Goal: Find specific page/section: Find specific page/section

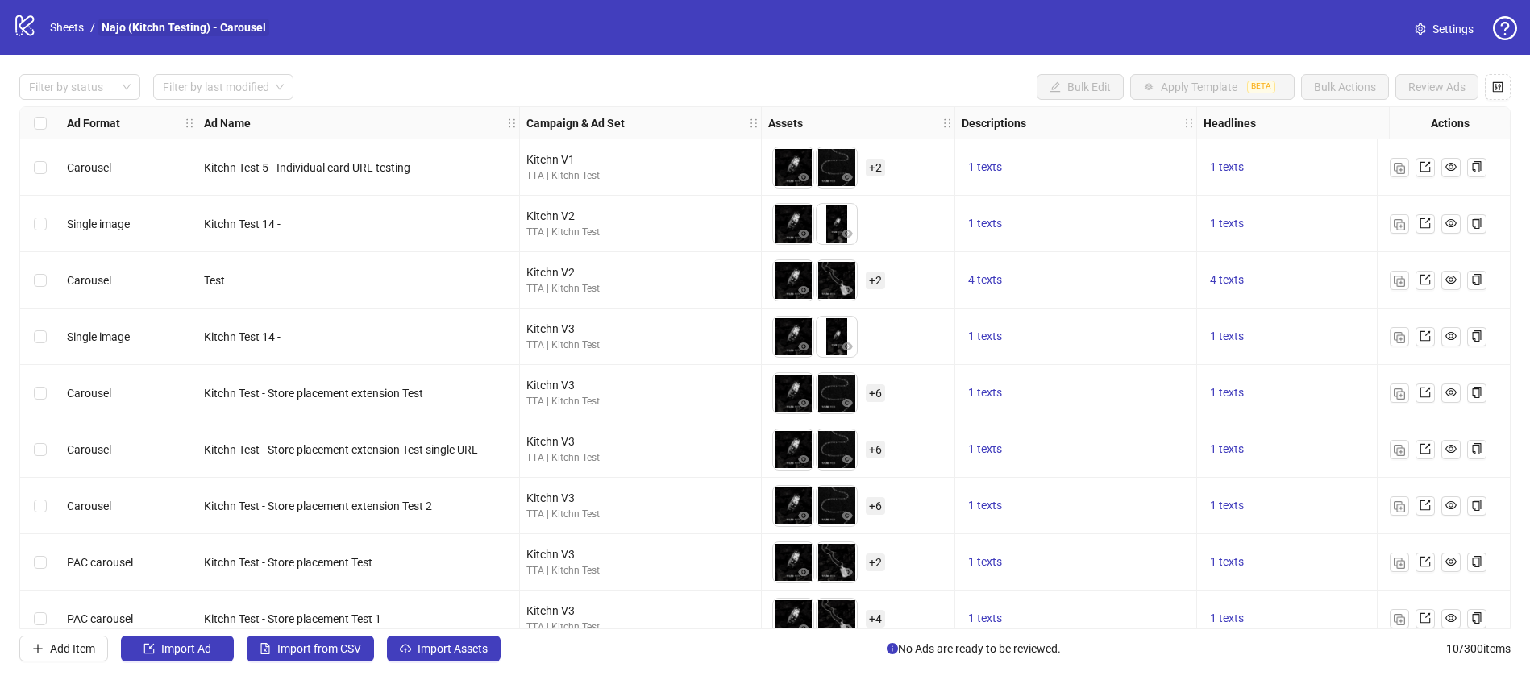
click at [140, 22] on link "Najo (Kitchn Testing) - Carousel" at bounding box center [183, 28] width 171 height 18
click at [76, 29] on link "Sheets" at bounding box center [67, 28] width 40 height 18
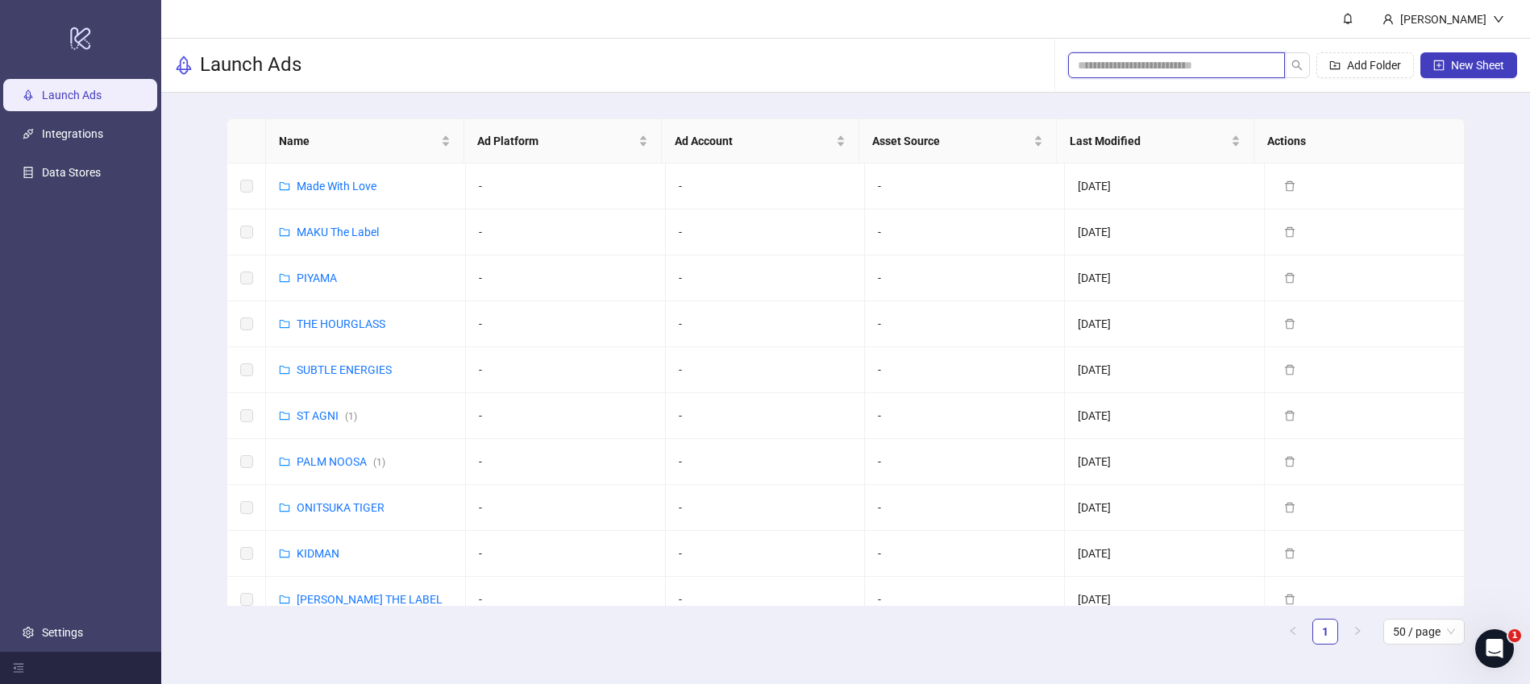
click at [1170, 69] on input "search" at bounding box center [1170, 65] width 185 height 18
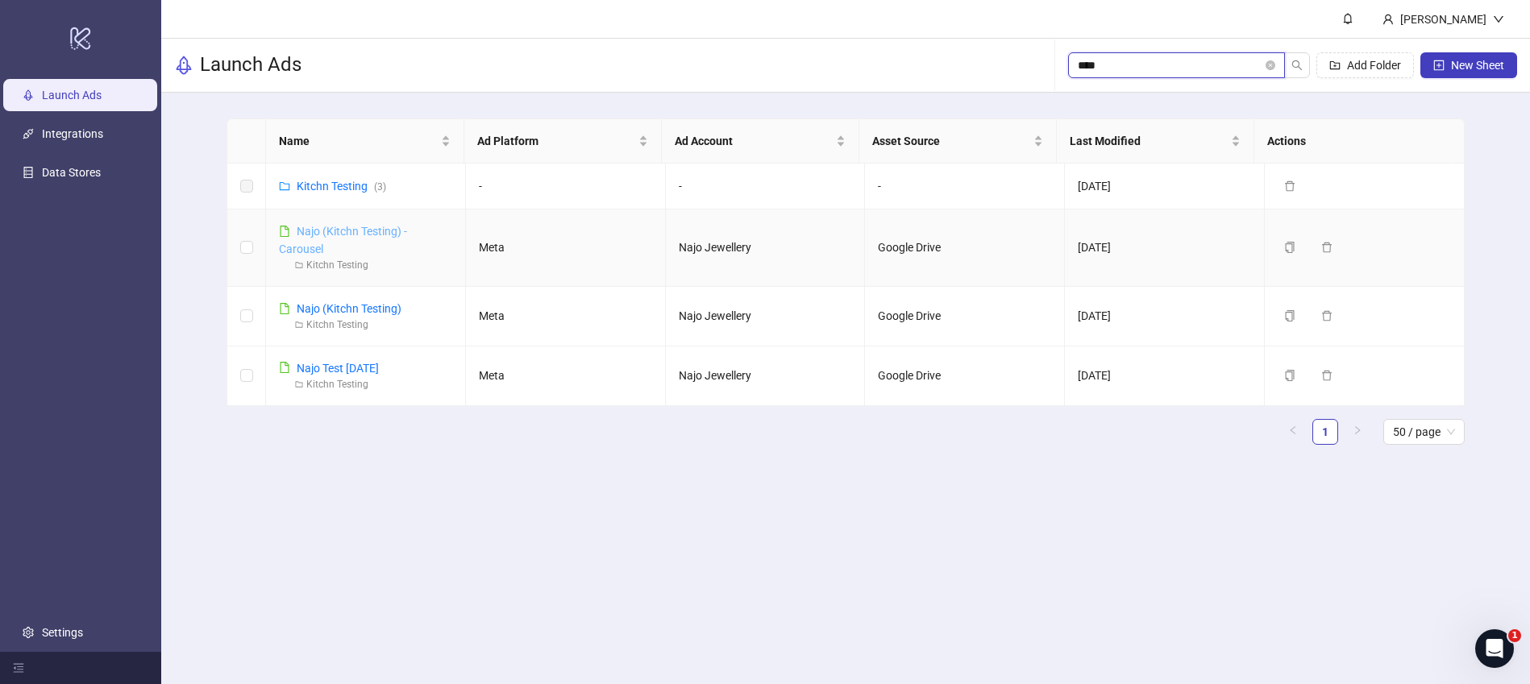
type input "****"
click at [330, 231] on link "Najo (Kitchn Testing) - Carousel" at bounding box center [343, 240] width 128 height 31
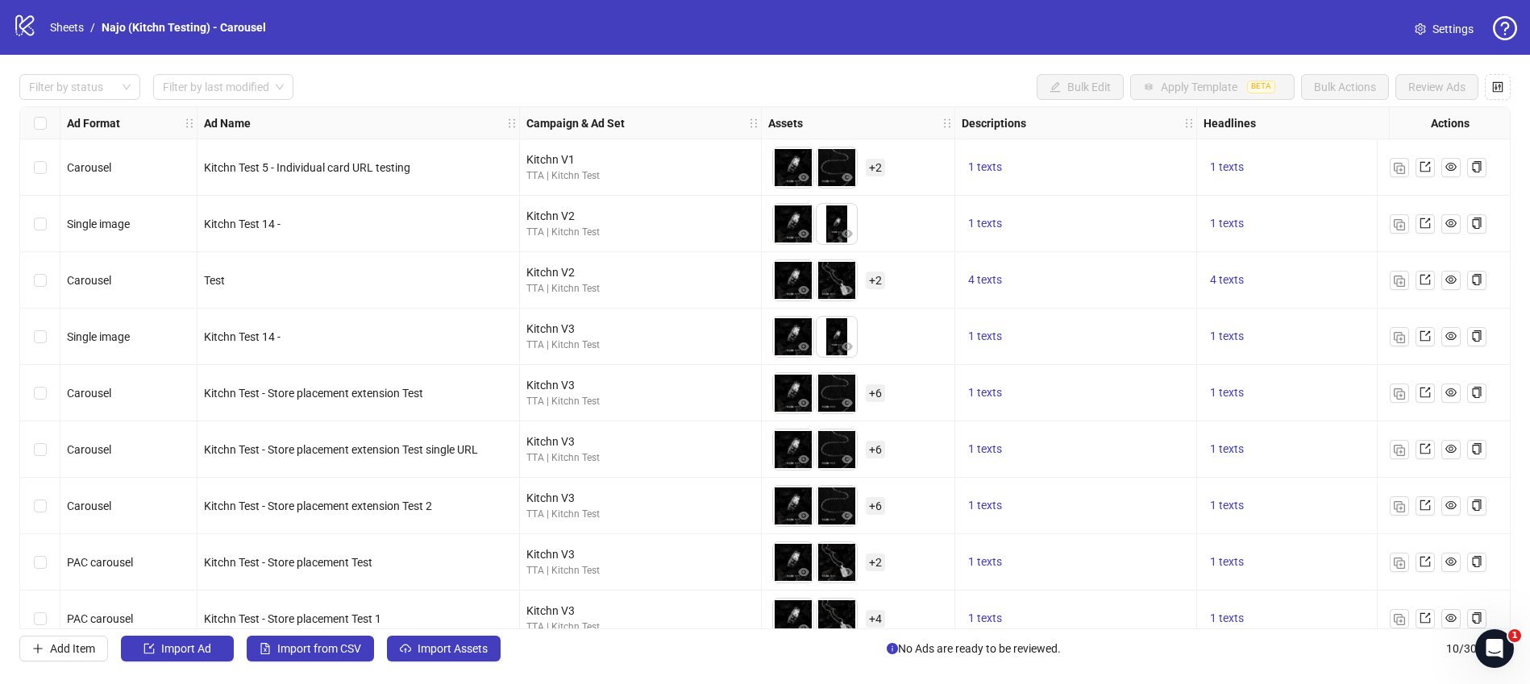
click at [1435, 35] on span "Settings" at bounding box center [1452, 29] width 41 height 18
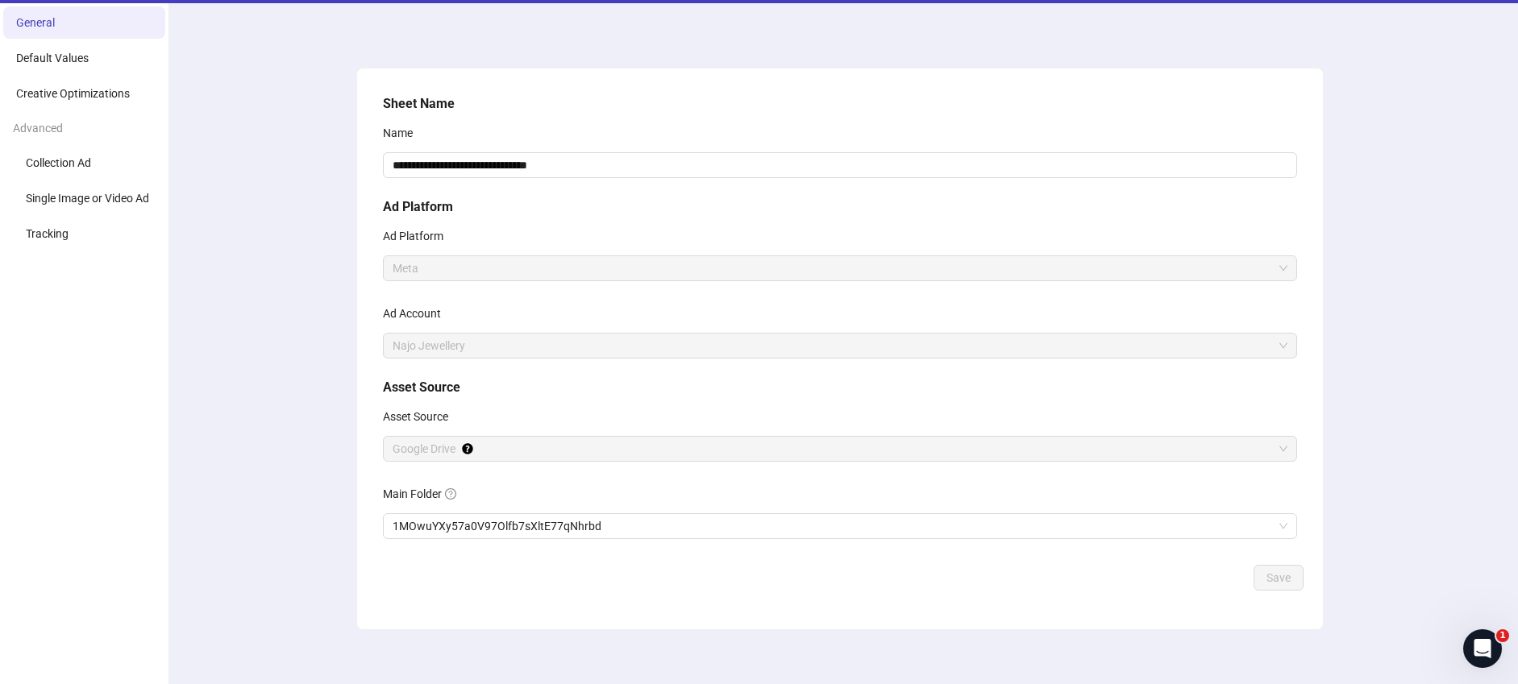
scroll to position [62, 0]
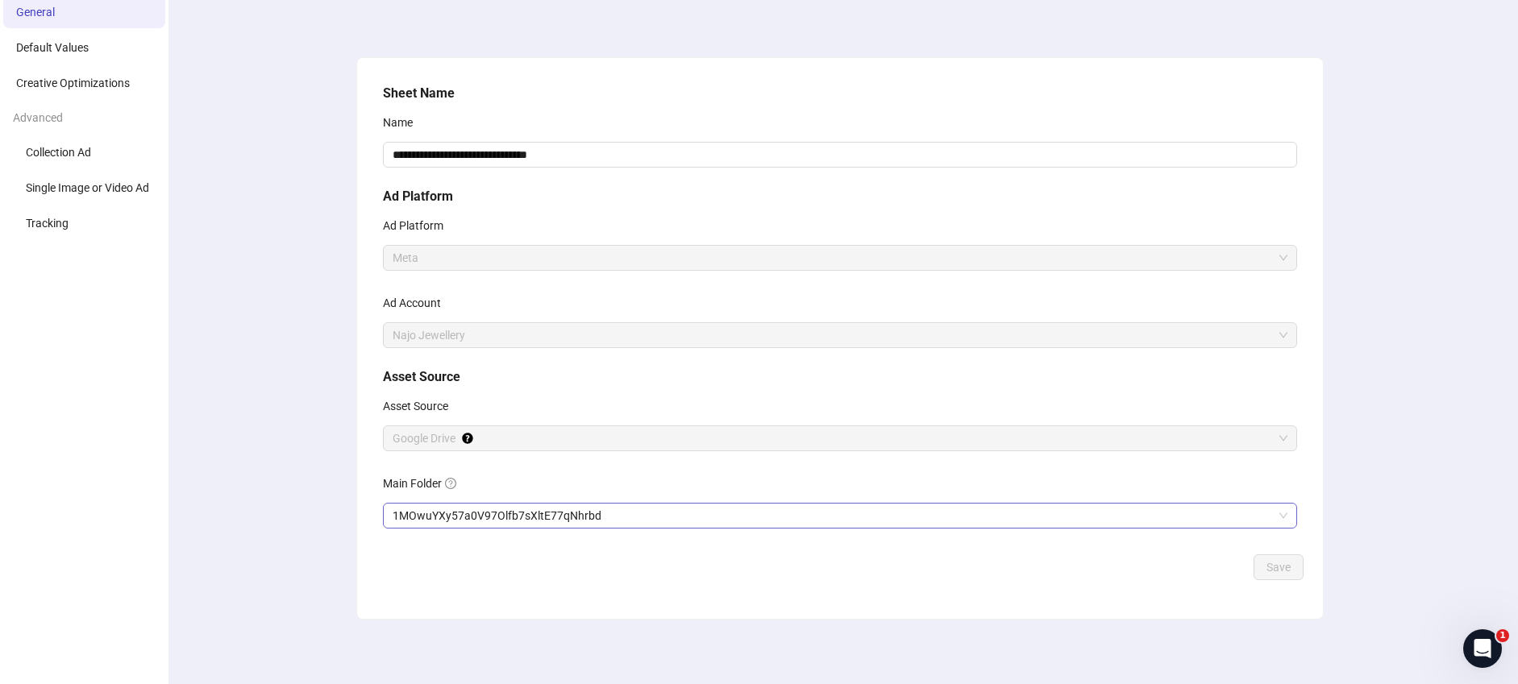
click at [551, 517] on span "1MOwuYXy57a0V97Olfb7sXltE77qNhrbd" at bounding box center [840, 516] width 895 height 24
click at [1368, 143] on div "**********" at bounding box center [839, 339] width 1357 height 692
click at [609, 514] on span "1MOwuYXy57a0V97Olfb7sXltE77qNhrbd" at bounding box center [840, 516] width 895 height 24
drag, startPoint x: 559, startPoint y: 518, endPoint x: 483, endPoint y: 520, distance: 75.8
drag, startPoint x: 392, startPoint y: 512, endPoint x: 603, endPoint y: 509, distance: 211.2
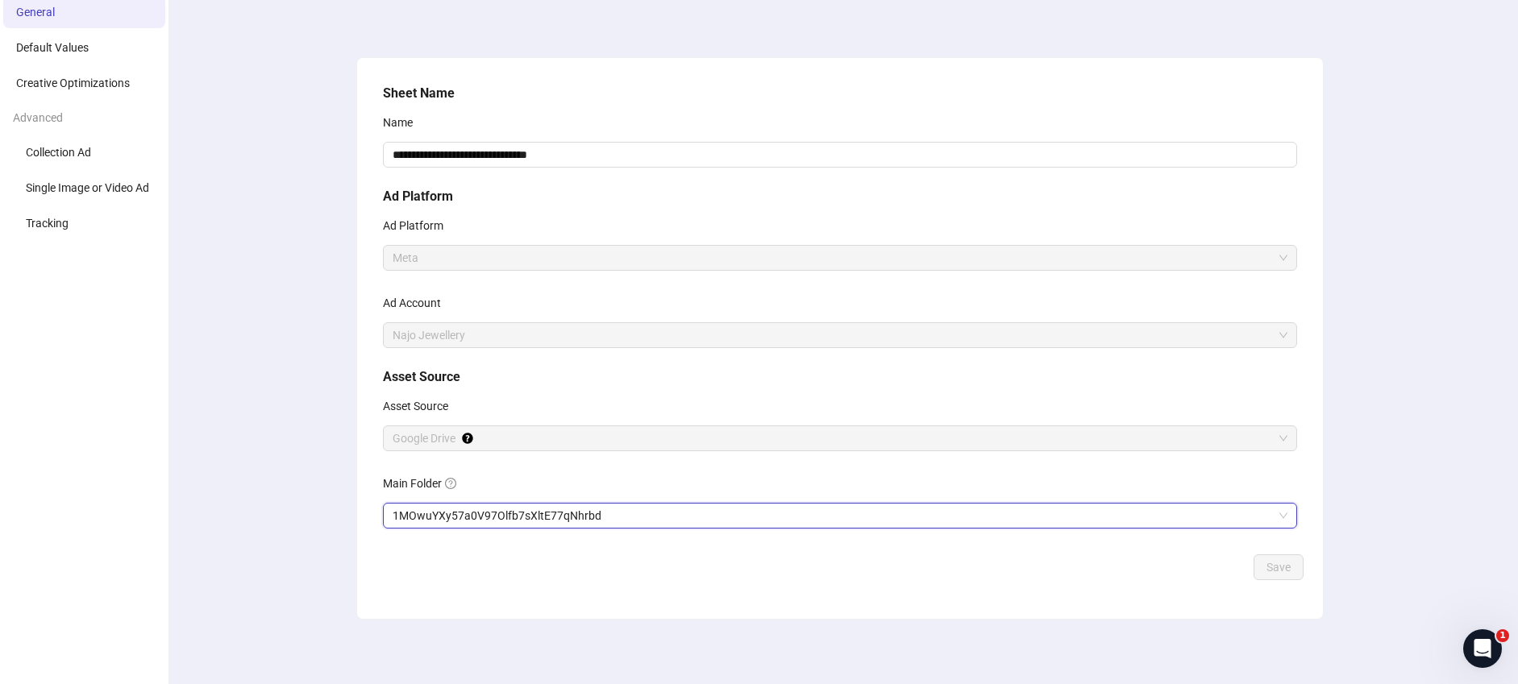
click at [603, 509] on span "1MOwuYXy57a0V97Olfb7sXltE77qNhrbd" at bounding box center [840, 516] width 895 height 24
drag, startPoint x: 609, startPoint y: 514, endPoint x: 372, endPoint y: 518, distance: 237.8
click at [372, 518] on div "**********" at bounding box center [840, 338] width 966 height 561
drag, startPoint x: 383, startPoint y: 491, endPoint x: 617, endPoint y: 520, distance: 236.3
click at [617, 520] on div "Main Folder 1MOwuYXy57a0V97Olfb7sXltE77qNhrbd" at bounding box center [840, 500] width 914 height 58
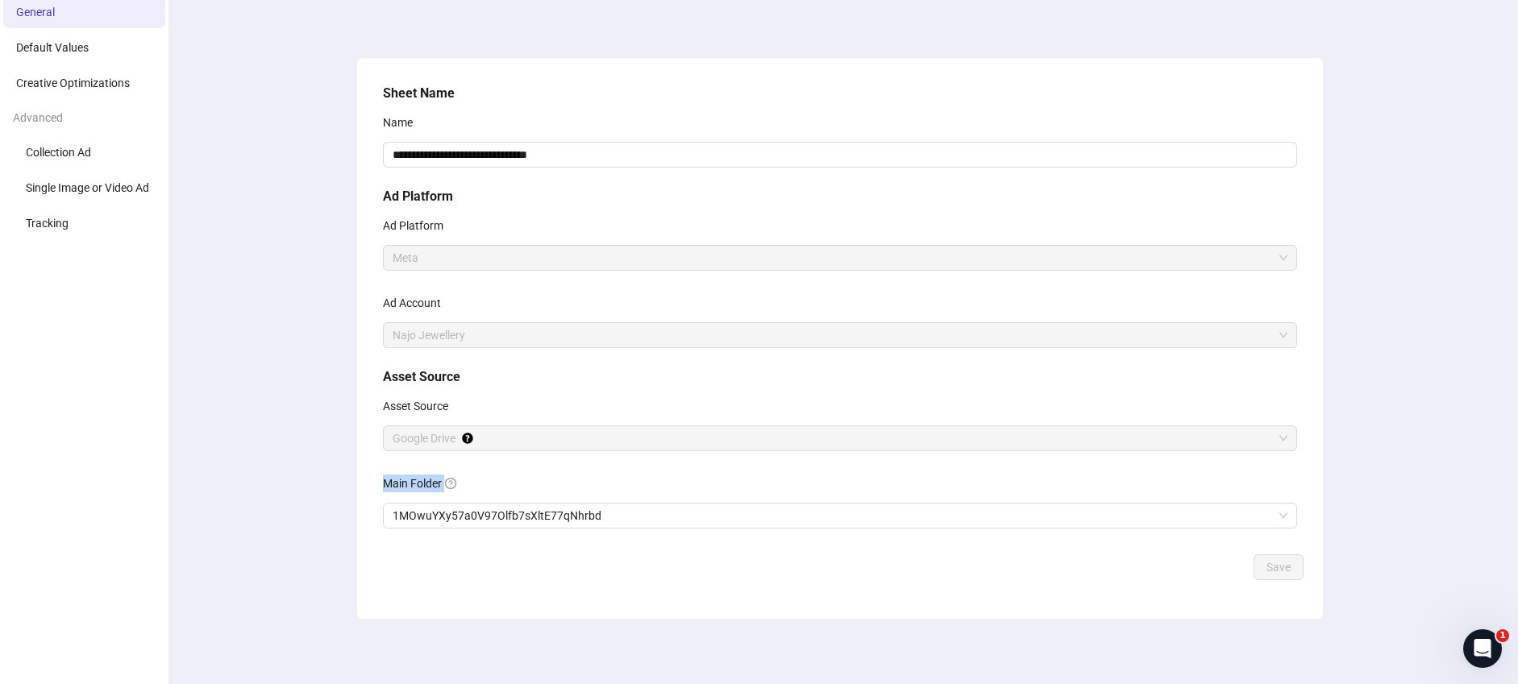
click at [530, 482] on div "Main Folder" at bounding box center [840, 487] width 914 height 32
click at [51, 14] on span "General" at bounding box center [35, 12] width 39 height 13
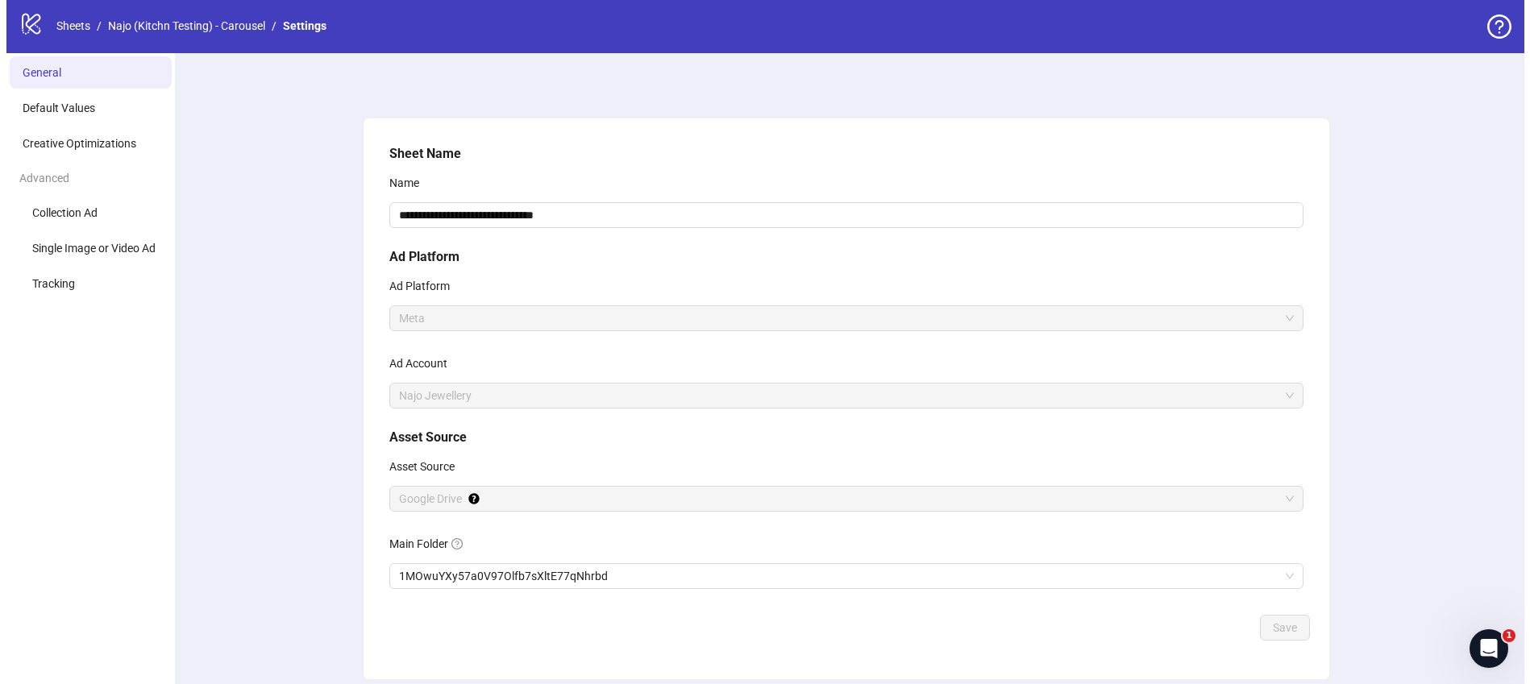
scroll to position [0, 0]
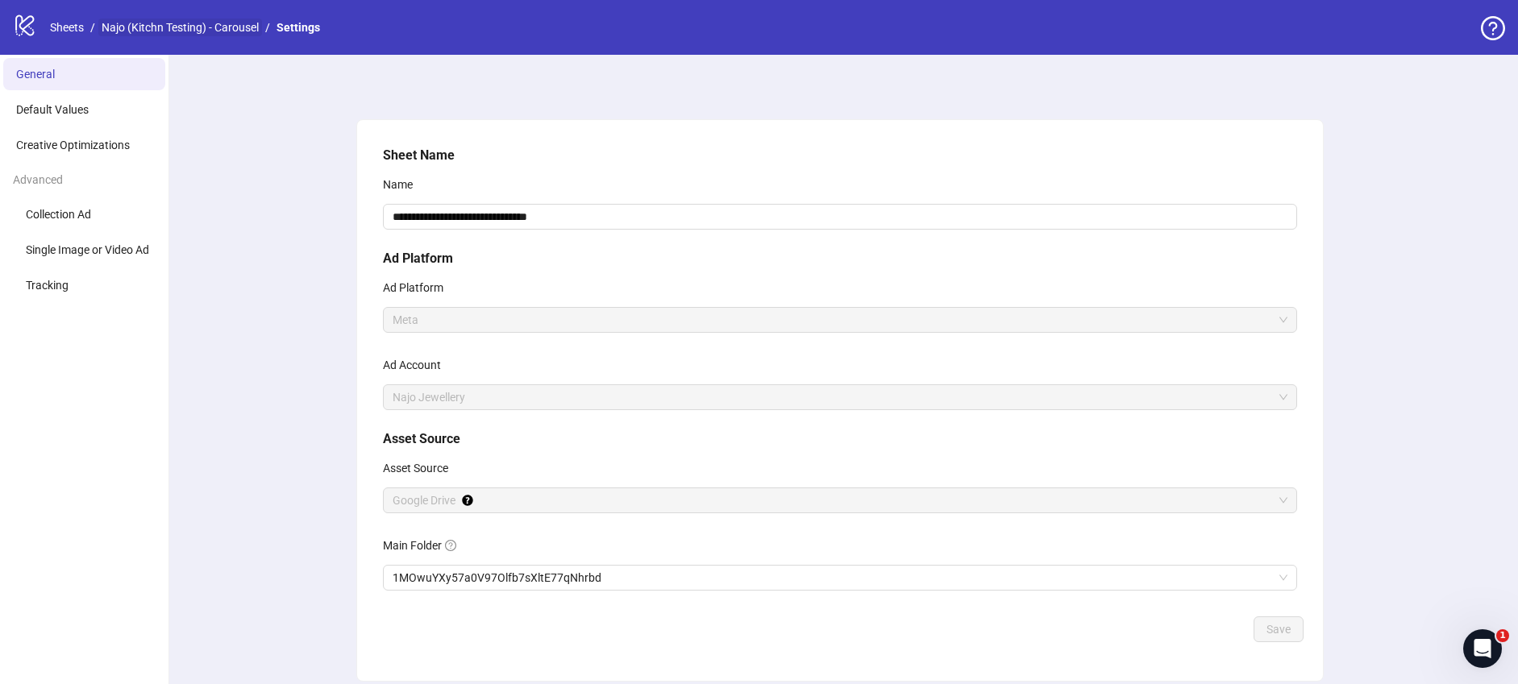
click at [168, 26] on link "Najo (Kitchn Testing) - Carousel" at bounding box center [180, 28] width 164 height 18
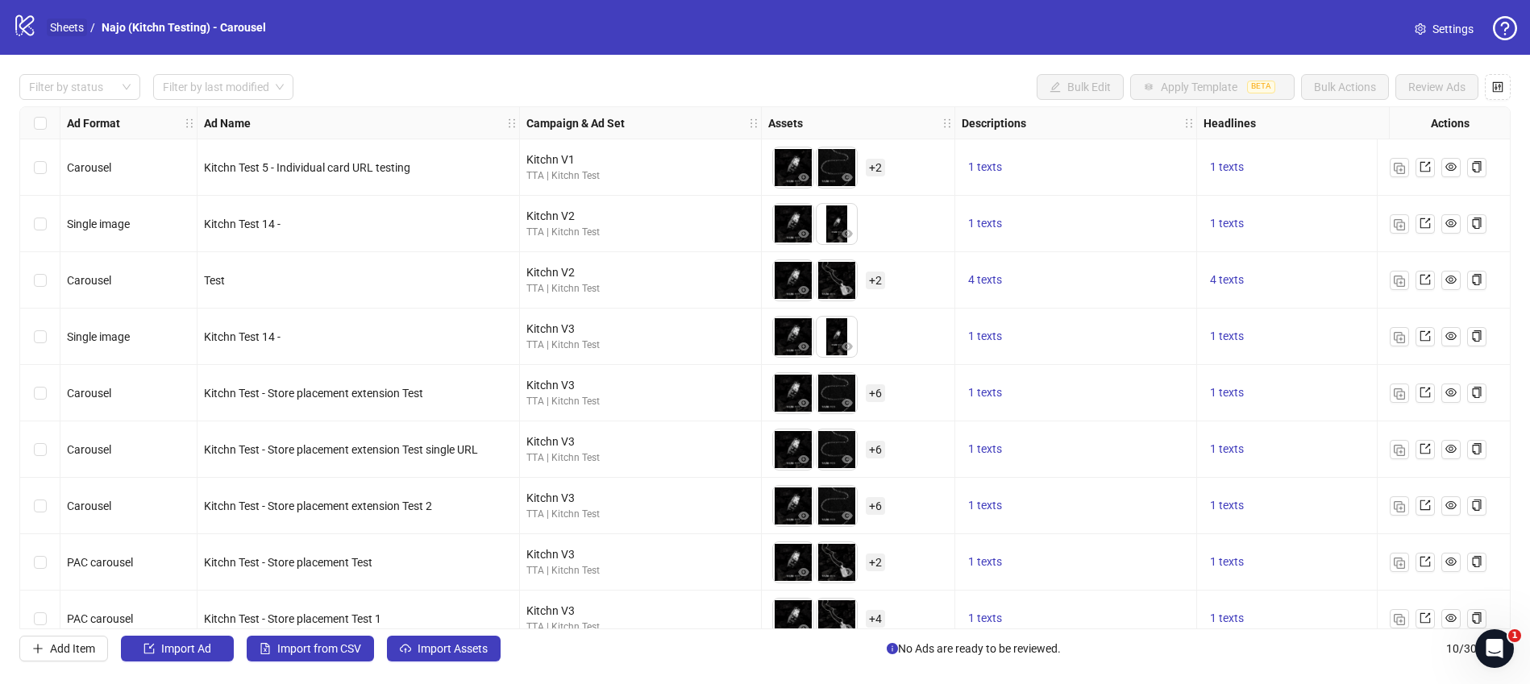
click at [73, 28] on link "Sheets" at bounding box center [67, 28] width 40 height 18
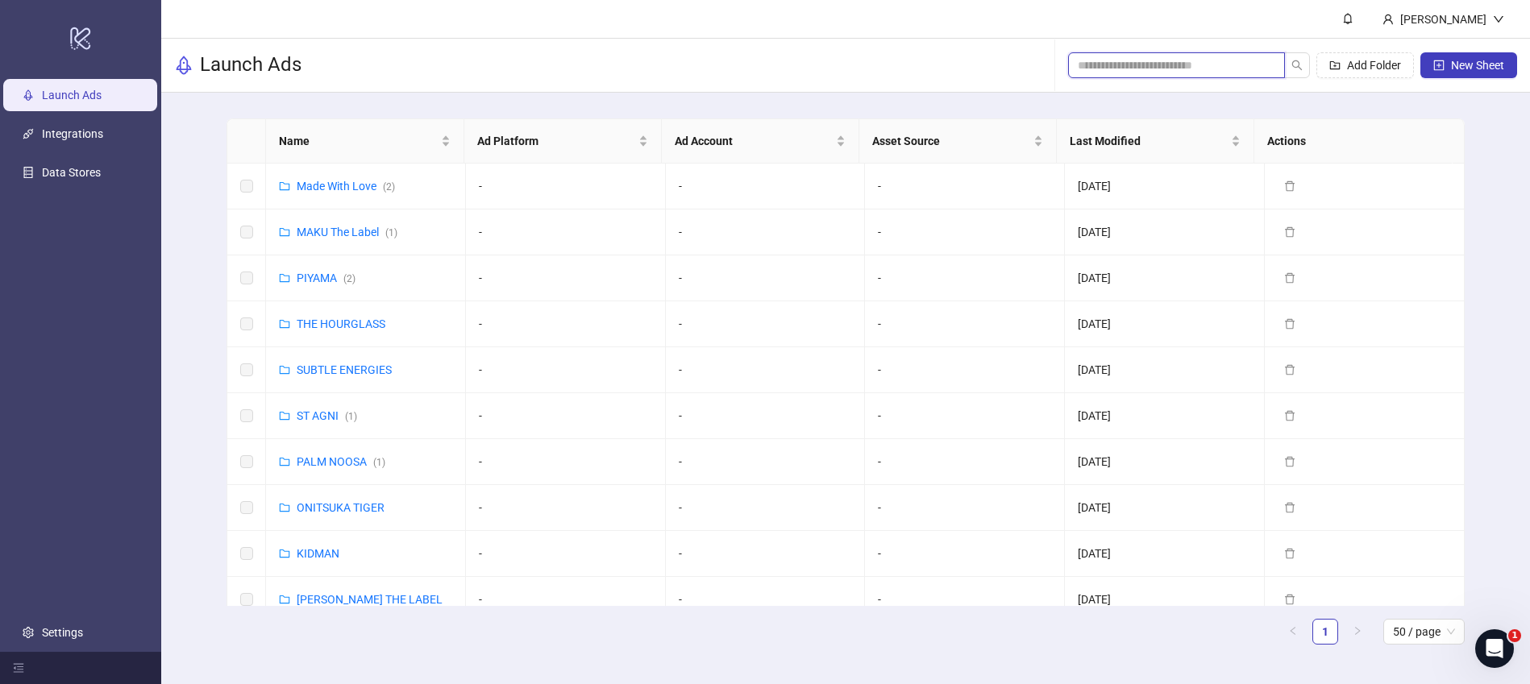
click at [1161, 58] on input "search" at bounding box center [1170, 65] width 185 height 18
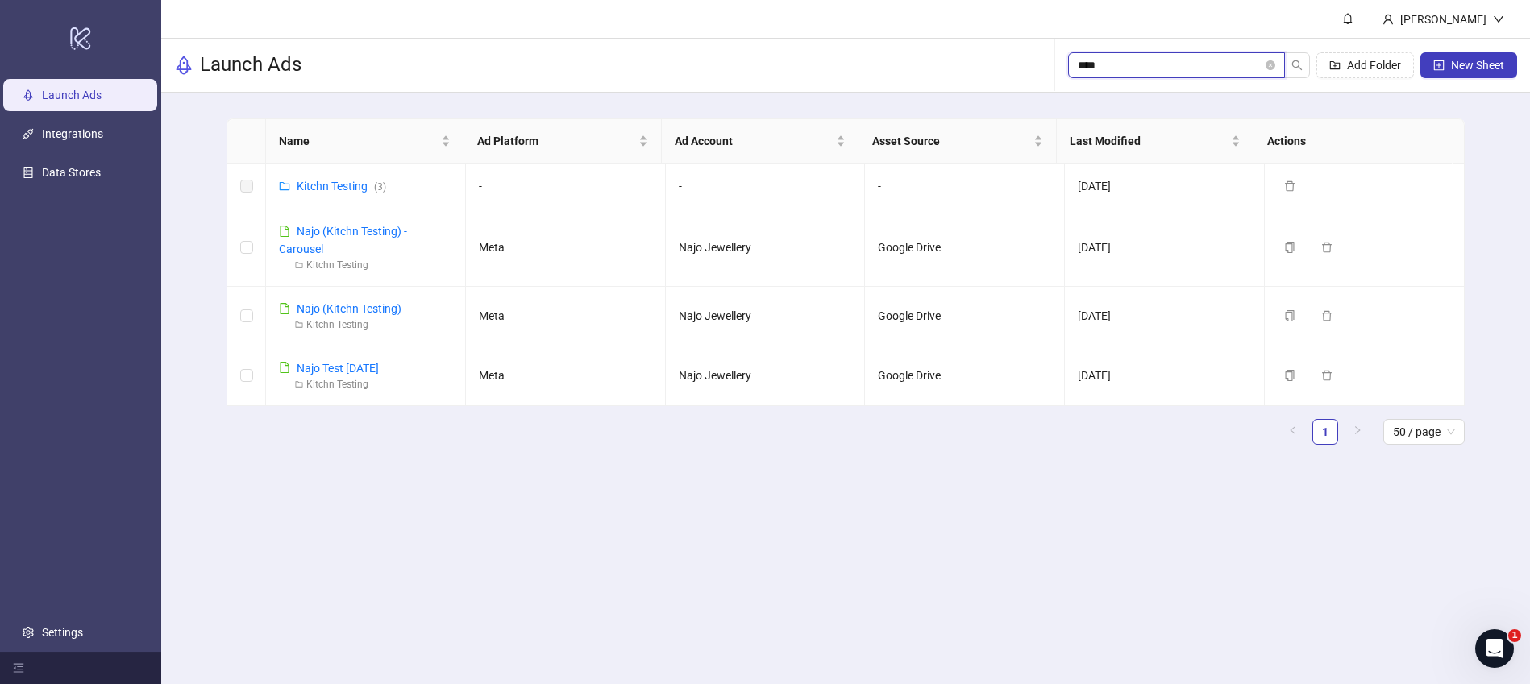
type input "****"
click at [318, 183] on link "Kitchn Testing ( 3 )" at bounding box center [341, 186] width 89 height 13
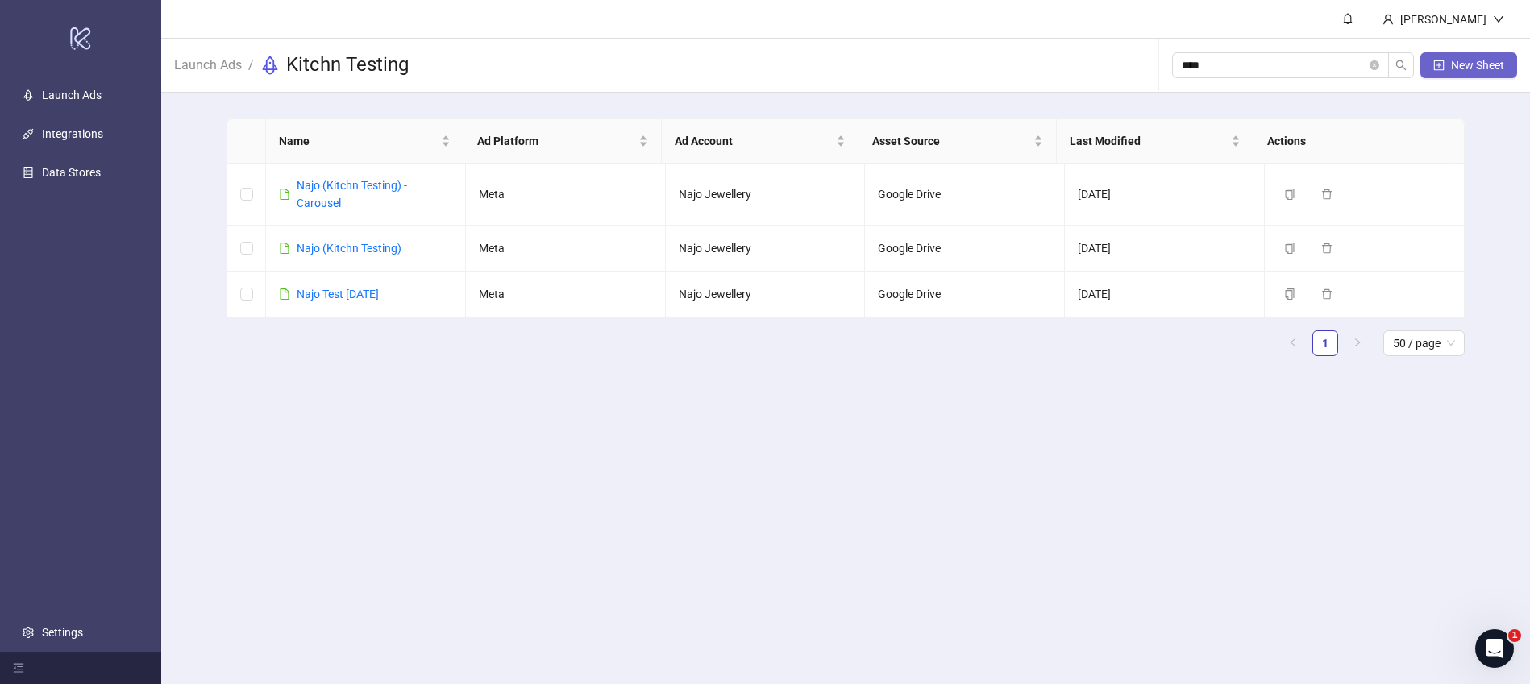
click at [1481, 71] on span "New Sheet" at bounding box center [1477, 65] width 53 height 13
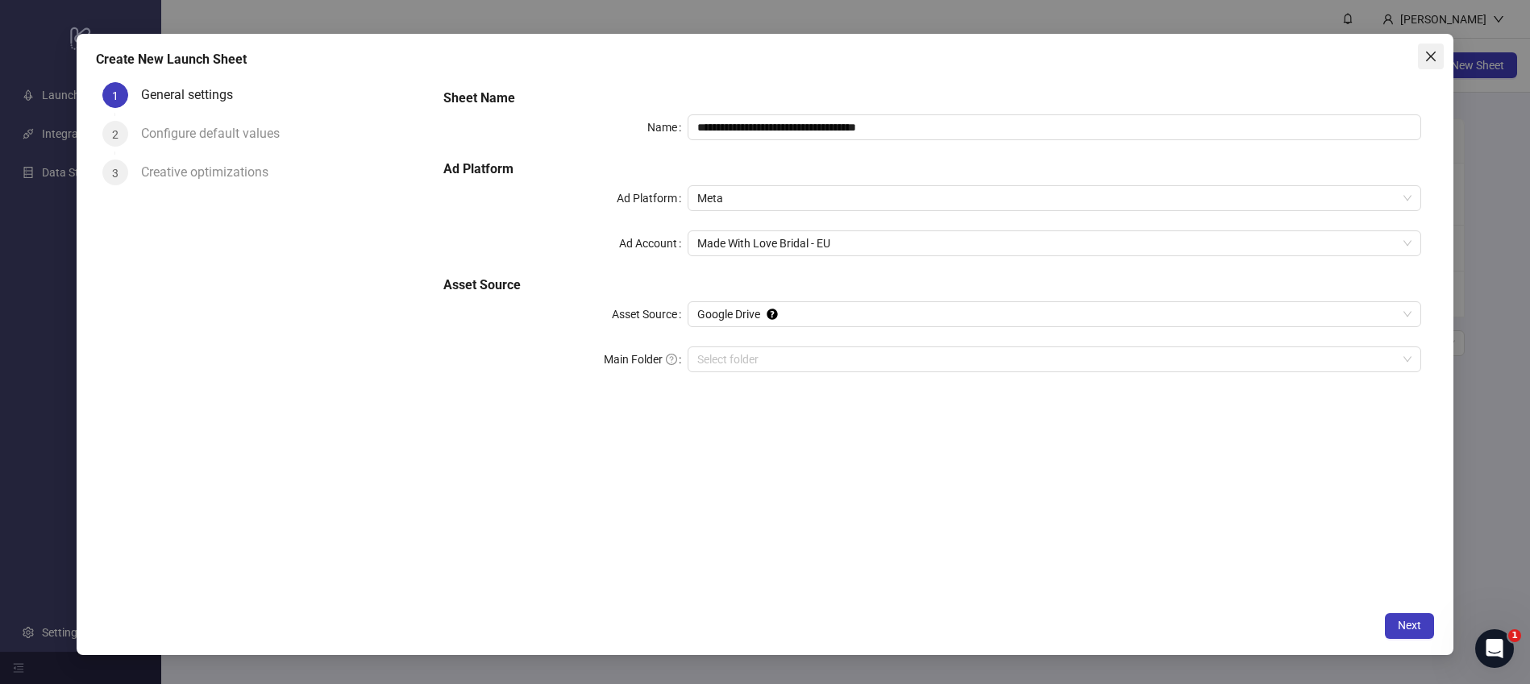
click at [1431, 60] on icon "close" at bounding box center [1430, 56] width 13 height 13
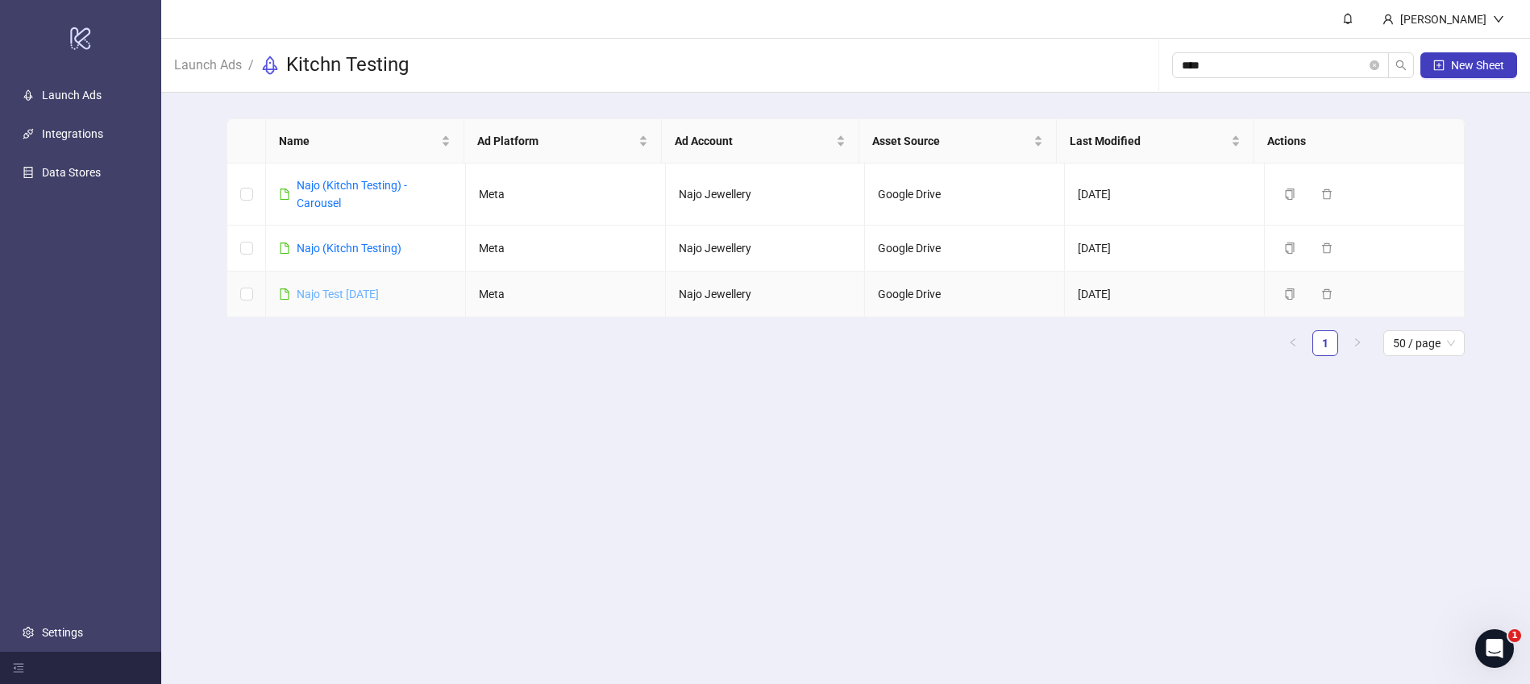
click at [324, 290] on link "Najo Test [DATE]" at bounding box center [338, 294] width 82 height 13
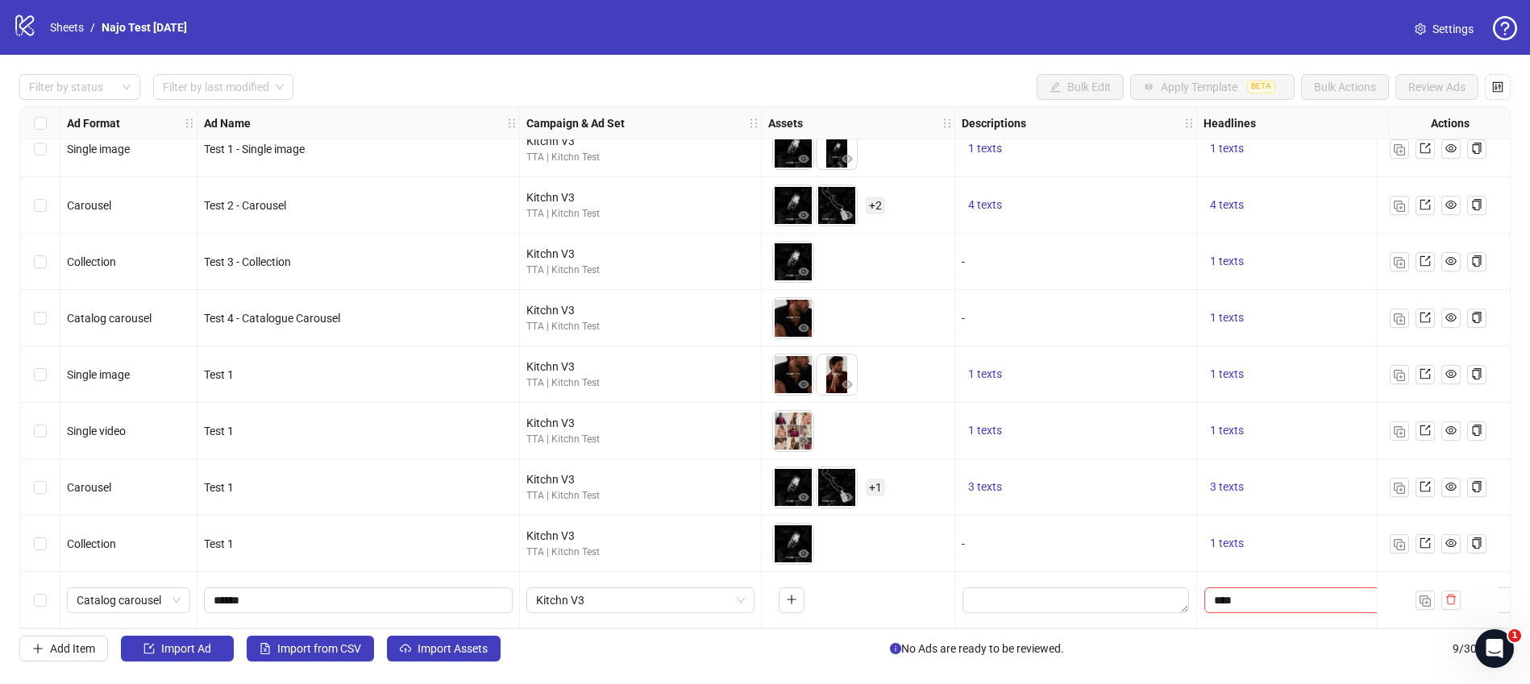
scroll to position [25, 0]
drag, startPoint x: 179, startPoint y: 30, endPoint x: 96, endPoint y: 31, distance: 83.0
click at [96, 31] on div "logo/logo-mobile Sheets / Najo Test [DATE] Settings" at bounding box center [765, 27] width 1504 height 29
copy ol "Najo Test [DATE]"
